Goal: Check status

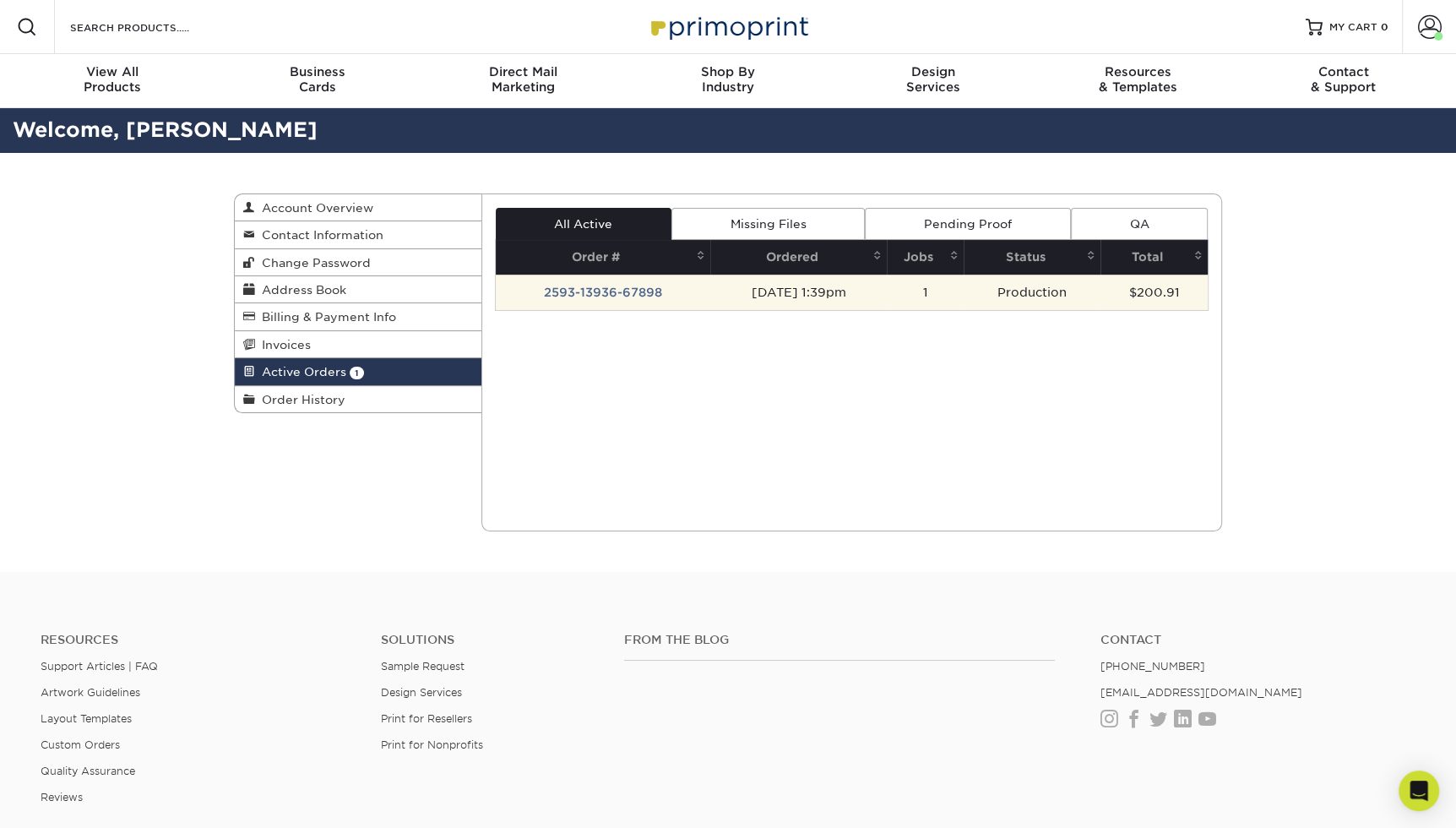
click at [603, 289] on td "2593-13936-67898" at bounding box center [603, 292] width 215 height 35
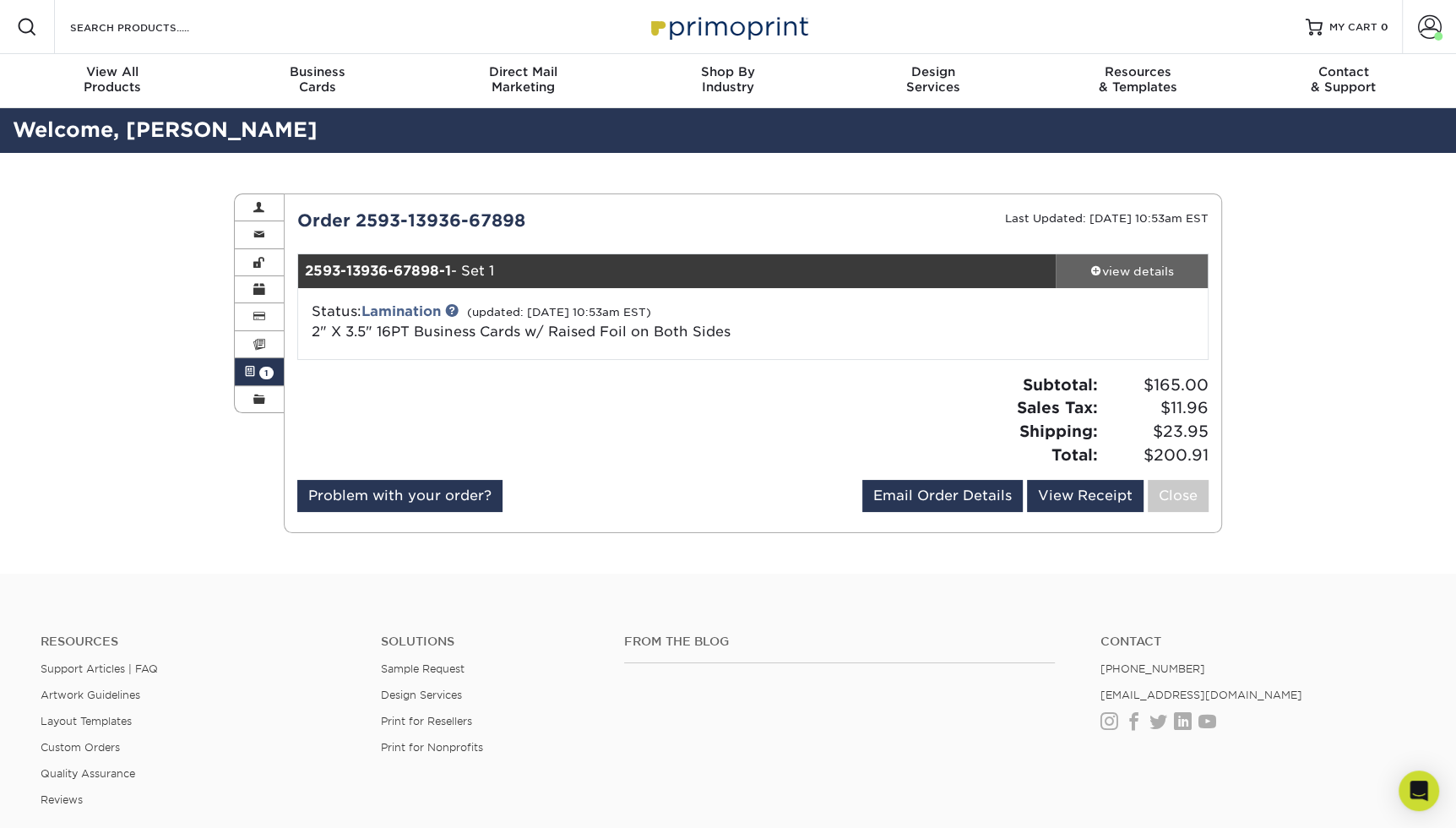
click at [1115, 268] on div "view details" at bounding box center [1131, 271] width 152 height 17
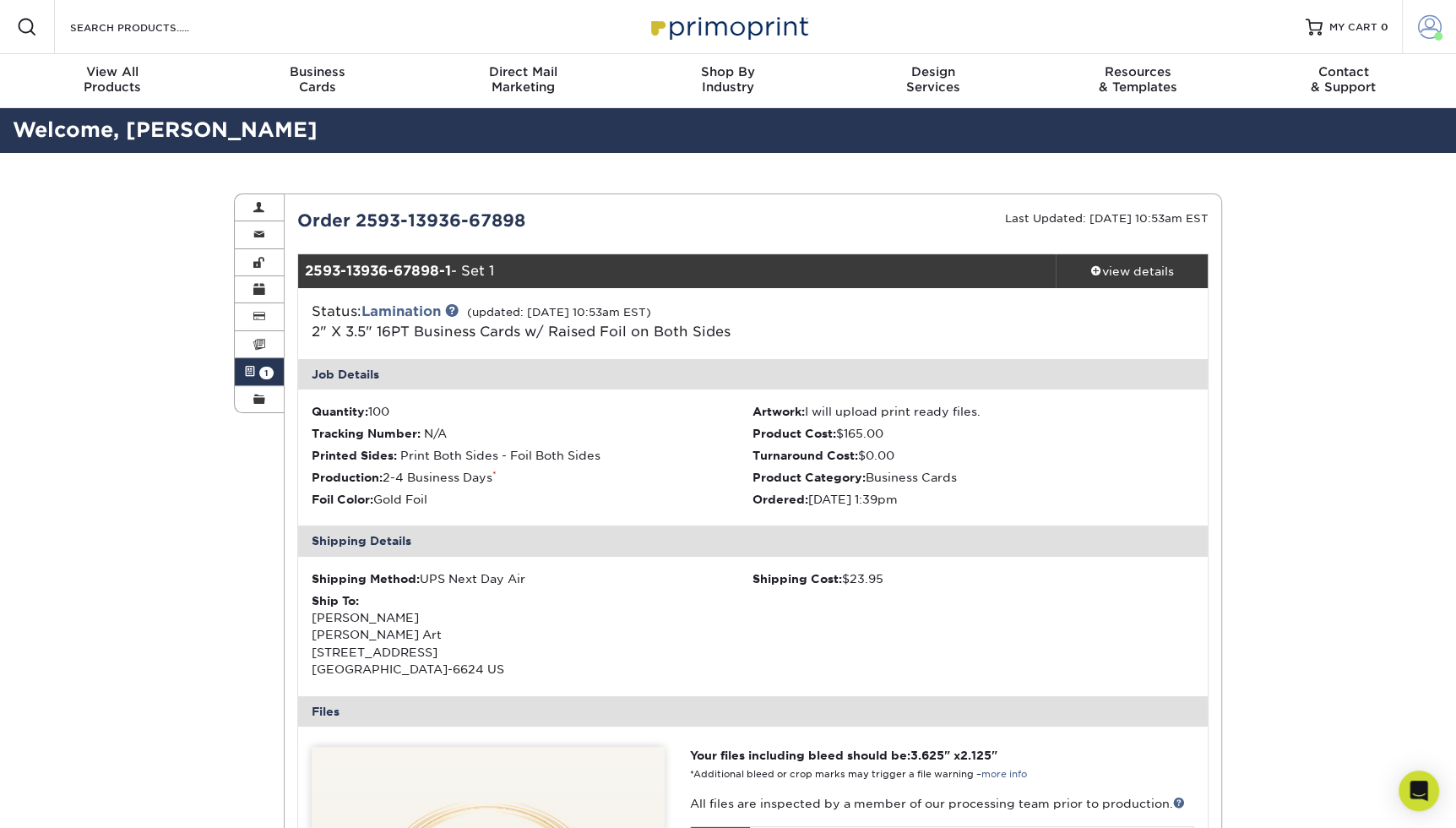
click at [1436, 27] on span at bounding box center [1429, 27] width 24 height 24
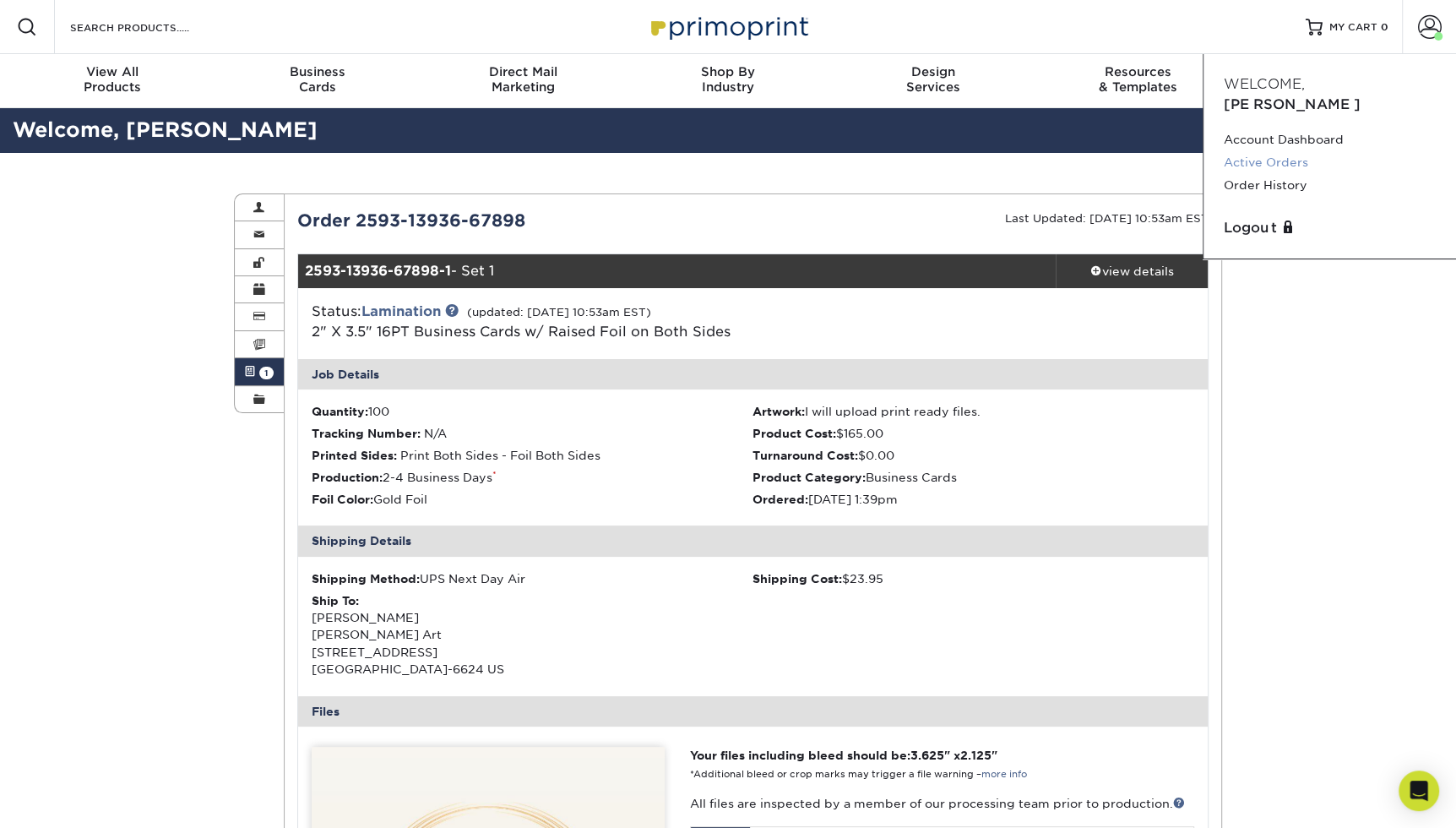
click at [1279, 151] on link "Active Orders" at bounding box center [1329, 162] width 212 height 23
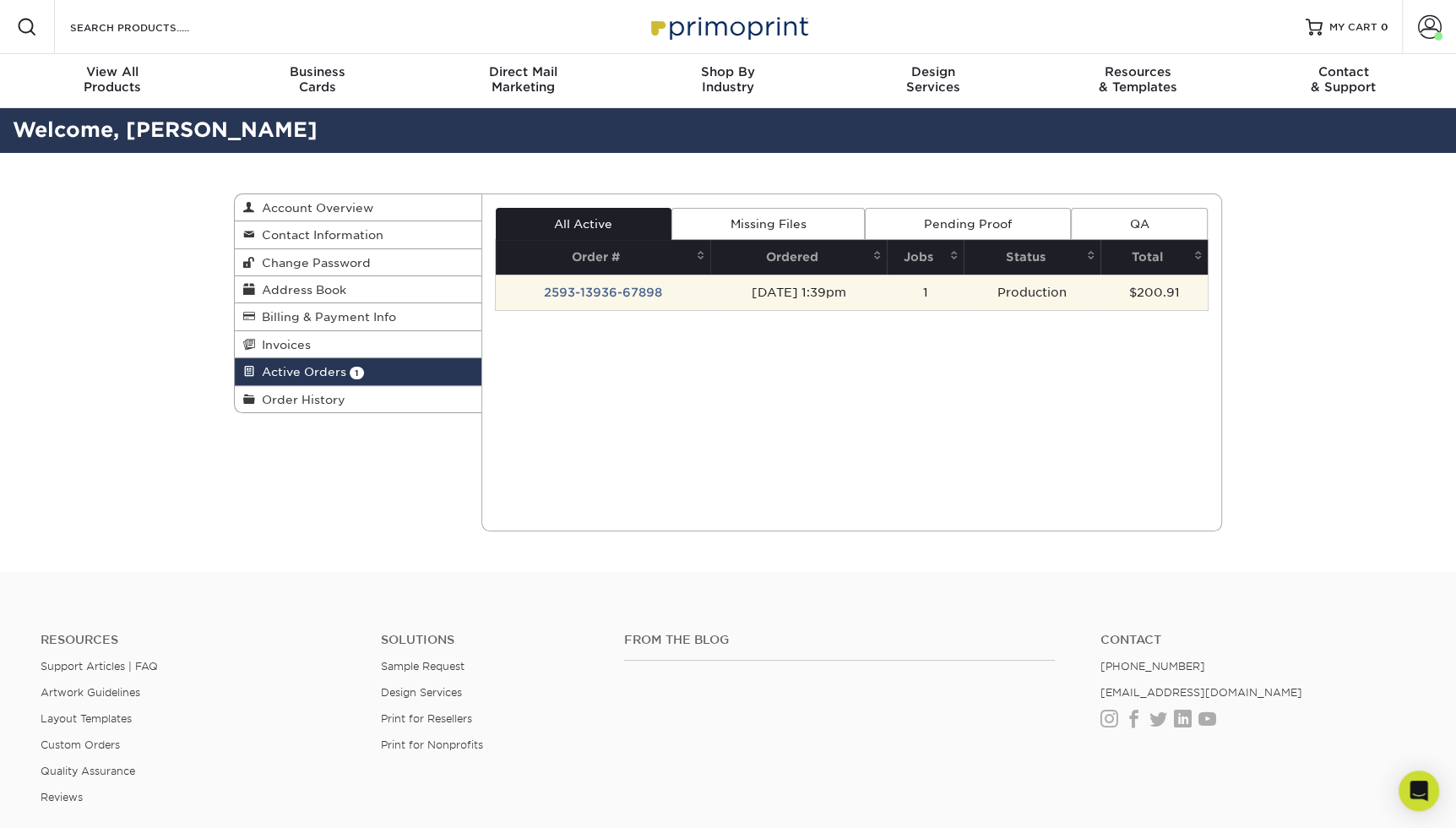
click at [645, 288] on td "2593-13936-67898" at bounding box center [603, 292] width 215 height 35
